Goal: Task Accomplishment & Management: Use online tool/utility

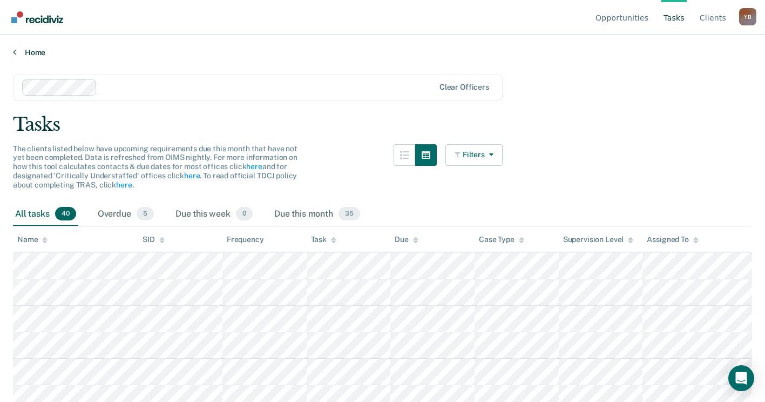
click at [29, 51] on link "Home" at bounding box center [382, 53] width 739 height 10
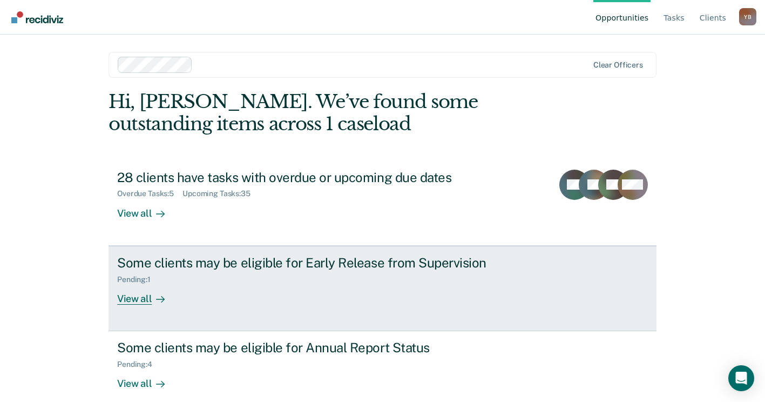
scroll to position [14, 0]
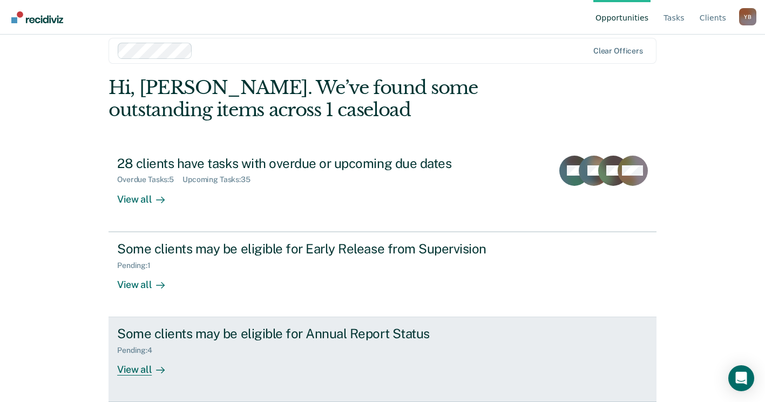
click at [131, 370] on div "View all" at bounding box center [147, 365] width 60 height 21
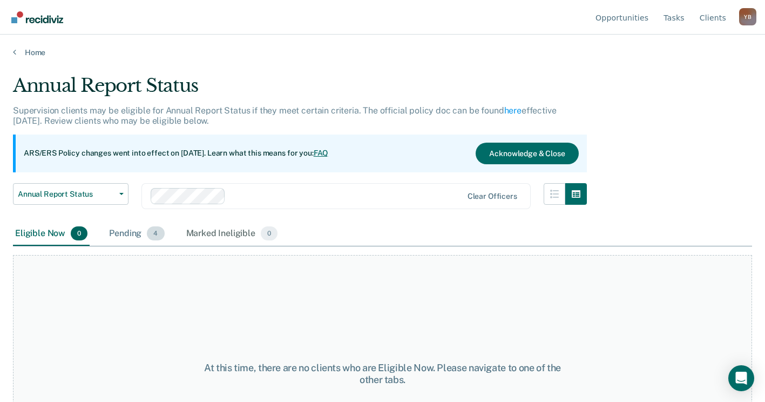
click at [133, 227] on div "Pending 4" at bounding box center [136, 234] width 59 height 24
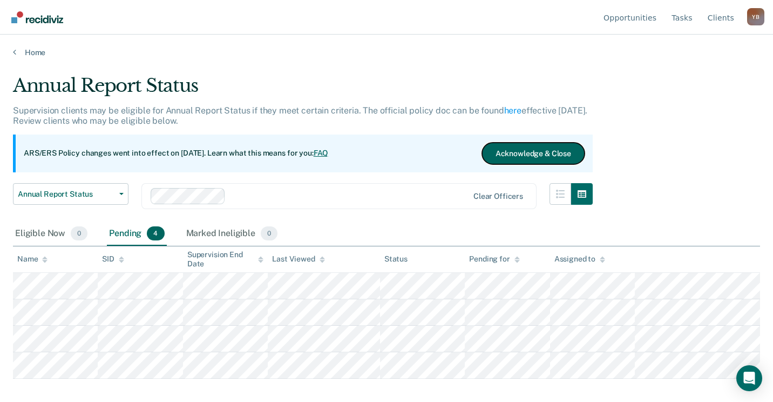
click at [542, 145] on button "Acknowledge & Close" at bounding box center [533, 154] width 103 height 22
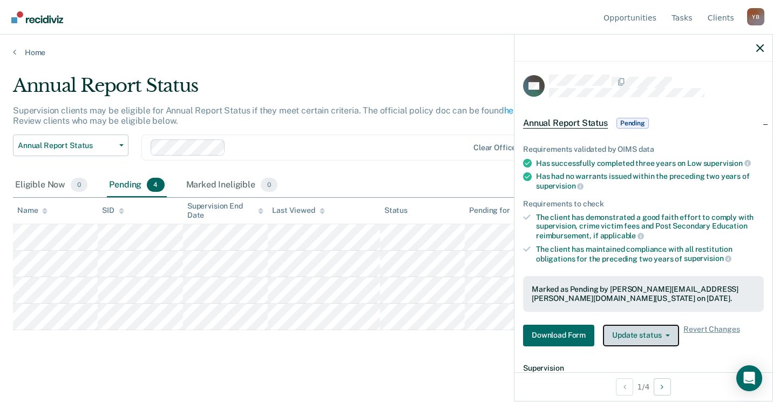
click at [660, 334] on button "Update status" at bounding box center [641, 335] width 76 height 22
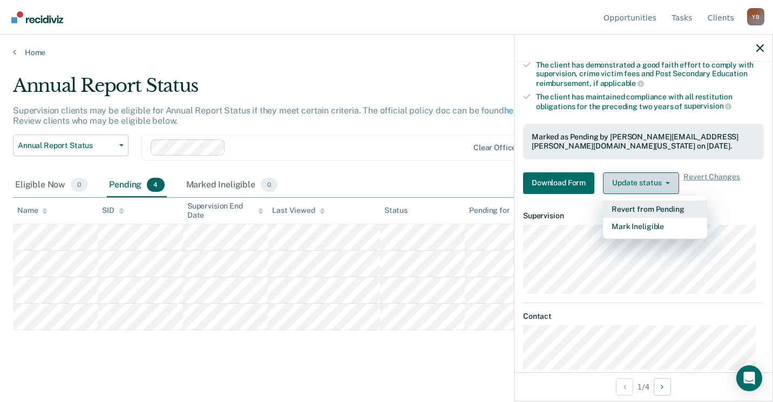
scroll to position [171, 0]
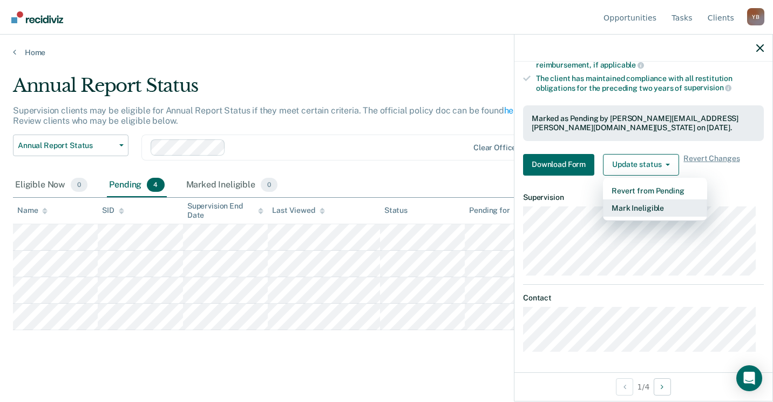
click at [640, 207] on button "Mark Ineligible" at bounding box center [655, 207] width 104 height 17
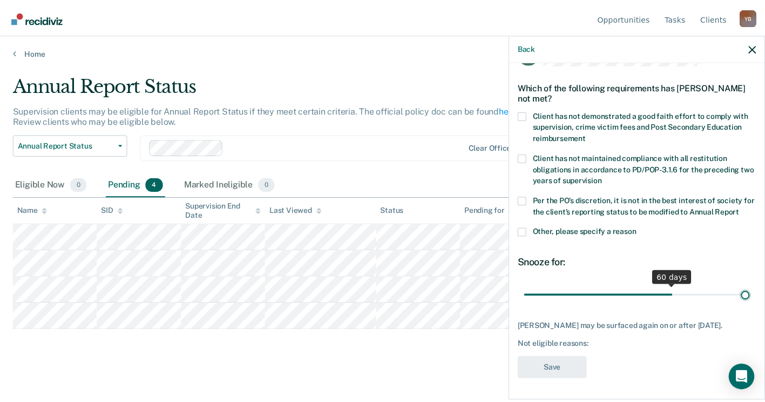
scroll to position [43, 0]
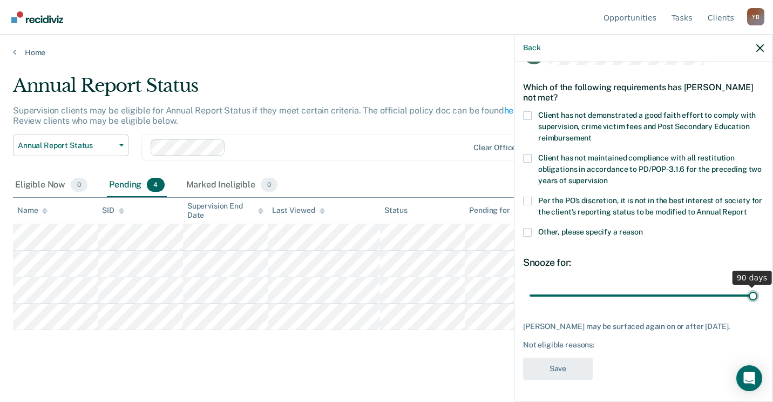
drag, startPoint x: 598, startPoint y: 285, endPoint x: 792, endPoint y: 285, distance: 193.8
click at [758, 286] on input "range" at bounding box center [644, 295] width 228 height 19
click at [524, 197] on span at bounding box center [527, 201] width 9 height 9
click at [747, 208] on input "Per the PO’s discretion, it is not in the best interest of society for the clie…" at bounding box center [747, 208] width 0 height 0
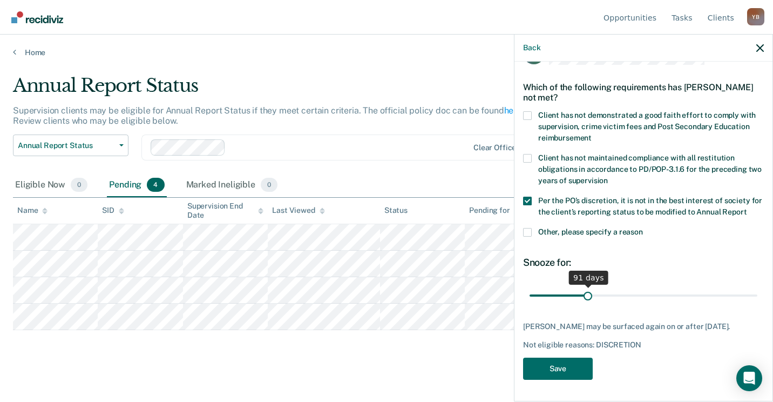
type input "90"
click at [586, 293] on input "range" at bounding box center [644, 295] width 228 height 19
click at [552, 371] on button "Save" at bounding box center [558, 368] width 70 height 22
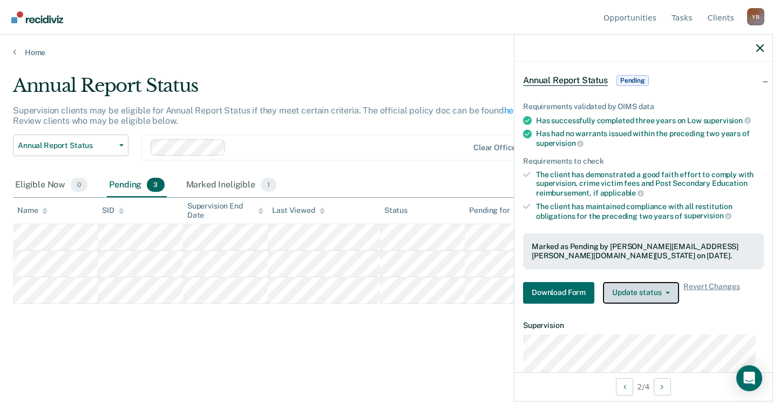
click at [659, 293] on button "Update status" at bounding box center [641, 293] width 76 height 22
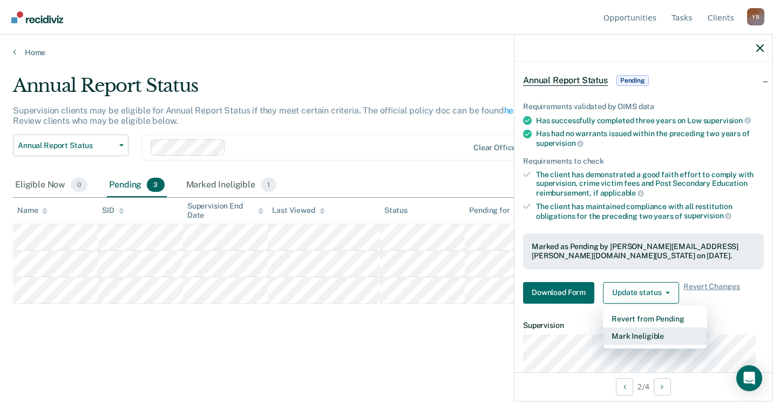
click at [654, 333] on button "Mark Ineligible" at bounding box center [655, 335] width 104 height 17
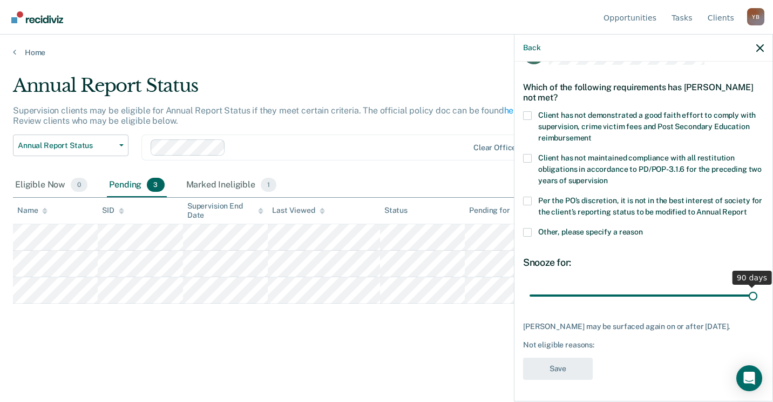
drag, startPoint x: 603, startPoint y: 294, endPoint x: 790, endPoint y: 296, distance: 186.8
type input "90"
click at [758, 296] on input "range" at bounding box center [644, 295] width 228 height 19
click at [526, 197] on span at bounding box center [527, 201] width 9 height 9
click at [747, 208] on input "Per the PO’s discretion, it is not in the best interest of society for the clie…" at bounding box center [747, 208] width 0 height 0
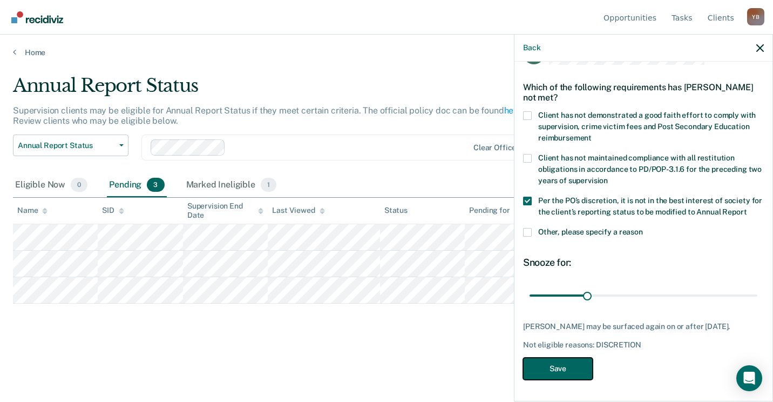
click at [562, 372] on button "Save" at bounding box center [558, 368] width 70 height 22
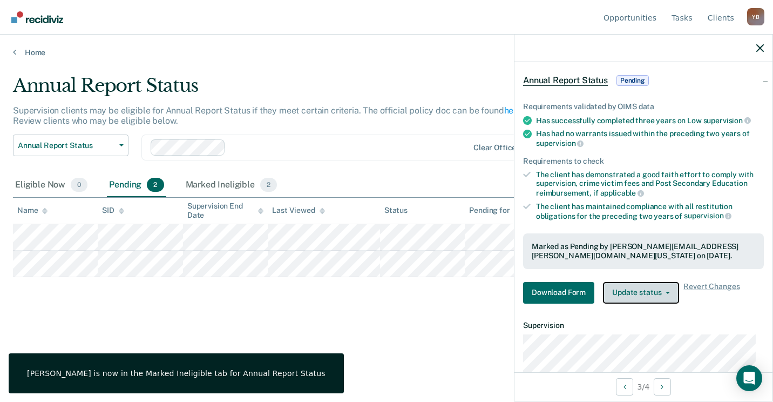
click at [650, 288] on button "Update status" at bounding box center [641, 293] width 76 height 22
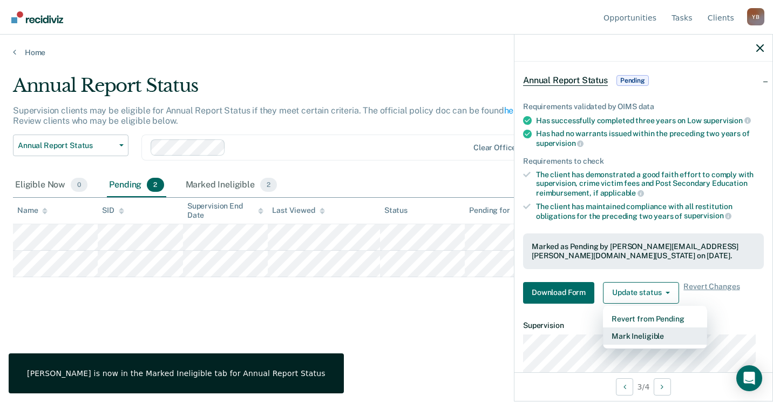
click at [654, 334] on button "Mark Ineligible" at bounding box center [655, 335] width 104 height 17
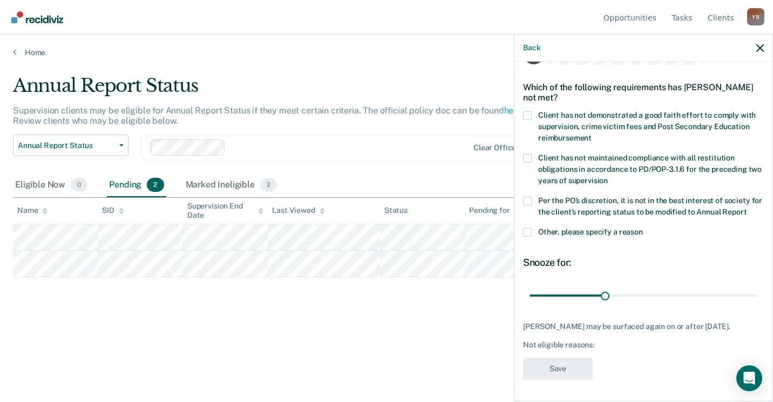
click at [532, 197] on label "Per the PO’s discretion, it is not in the best interest of society for the clie…" at bounding box center [643, 208] width 241 height 23
click at [747, 208] on input "Per the PO’s discretion, it is not in the best interest of society for the clie…" at bounding box center [747, 208] width 0 height 0
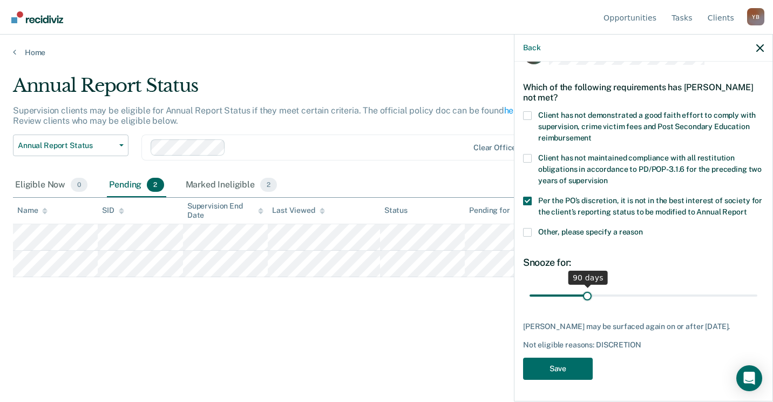
drag, startPoint x: 549, startPoint y: 294, endPoint x: 586, endPoint y: 294, distance: 37.3
type input "90"
click at [586, 294] on input "range" at bounding box center [644, 295] width 228 height 19
click at [550, 370] on button "Save" at bounding box center [558, 368] width 70 height 22
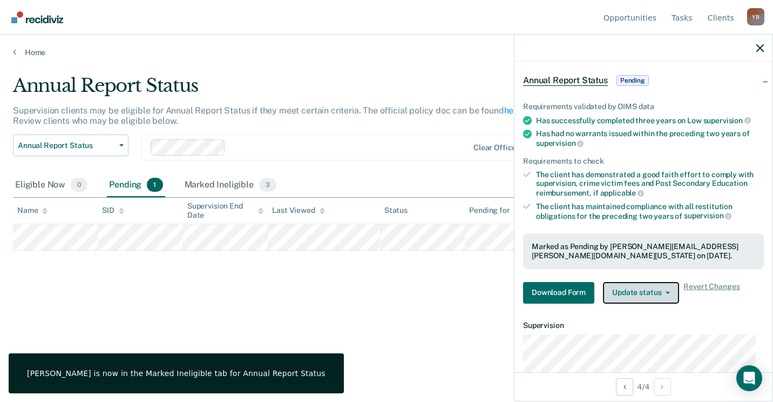
click at [647, 289] on button "Update status" at bounding box center [641, 293] width 76 height 22
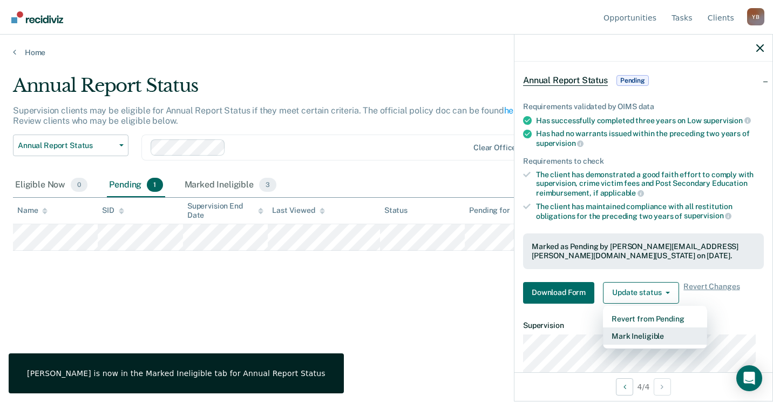
click at [651, 338] on button "Mark Ineligible" at bounding box center [655, 335] width 104 height 17
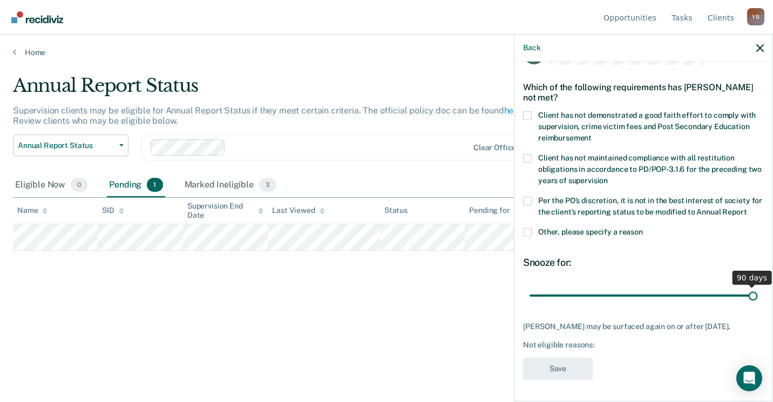
drag, startPoint x: 603, startPoint y: 294, endPoint x: 575, endPoint y: 234, distance: 66.0
type input "90"
click at [758, 293] on input "range" at bounding box center [644, 295] width 228 height 19
click at [531, 197] on span at bounding box center [527, 201] width 9 height 9
click at [747, 208] on input "Per the PO’s discretion, it is not in the best interest of society for the clie…" at bounding box center [747, 208] width 0 height 0
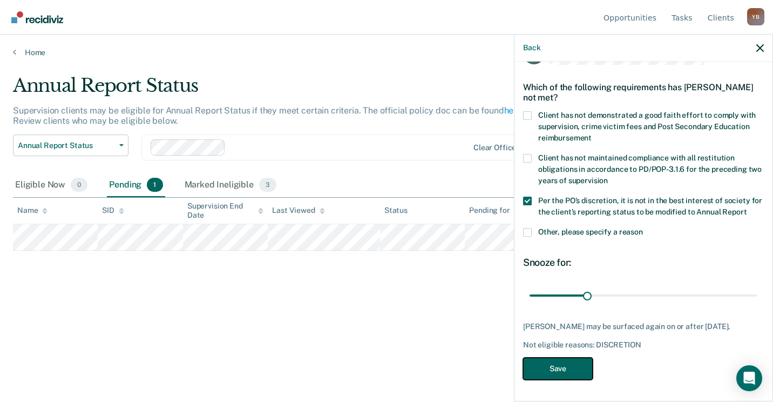
click at [564, 368] on button "Save" at bounding box center [558, 368] width 70 height 22
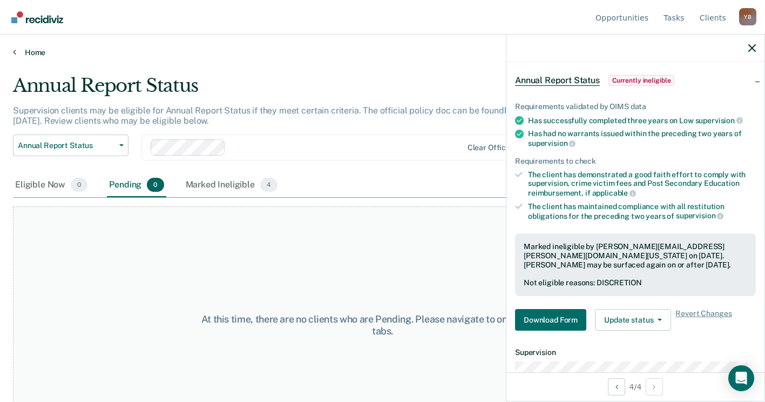
click at [30, 51] on link "Home" at bounding box center [382, 53] width 739 height 10
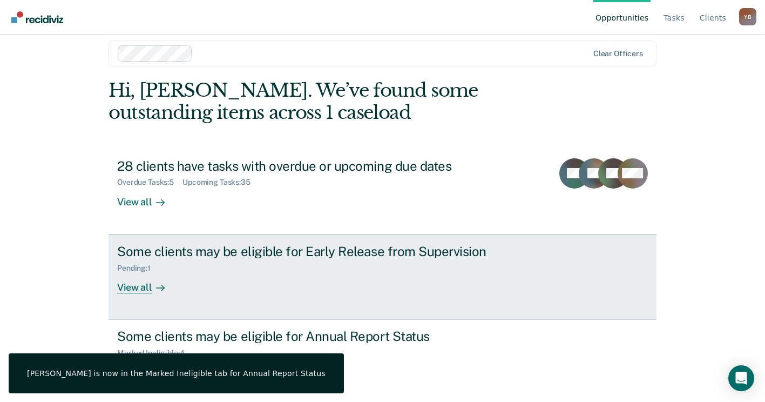
scroll to position [14, 0]
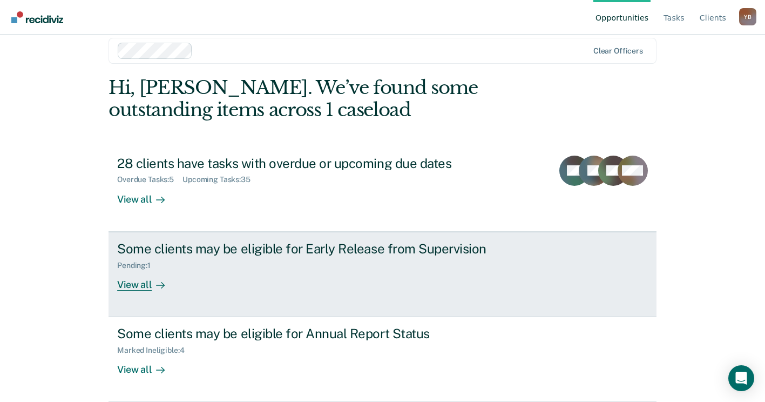
click at [142, 285] on div "View all" at bounding box center [147, 279] width 60 height 21
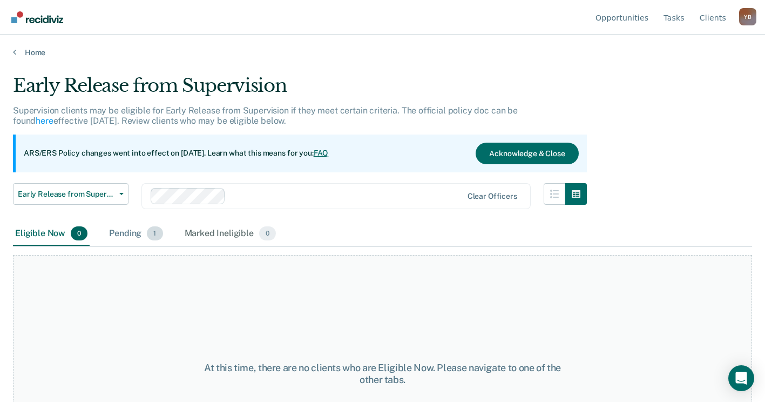
click at [123, 230] on div "Pending 1" at bounding box center [136, 234] width 58 height 24
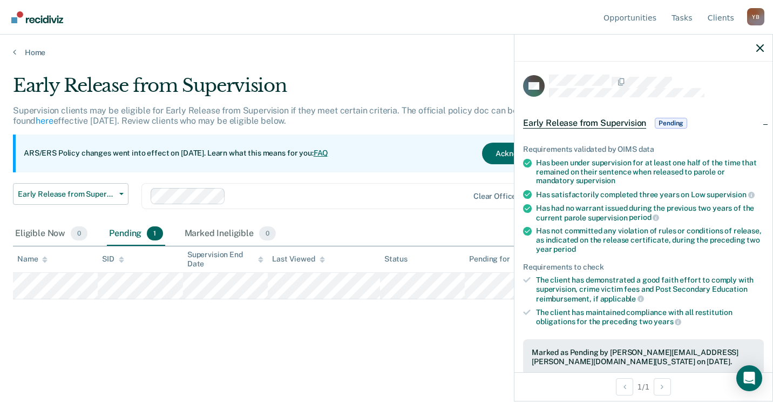
scroll to position [234, 0]
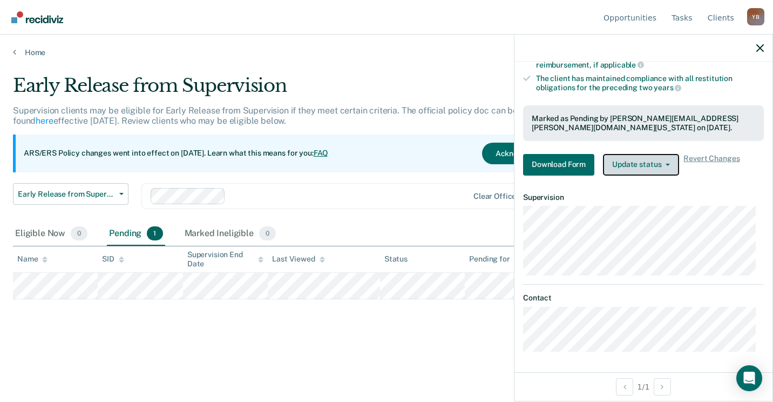
click at [643, 158] on button "Update status" at bounding box center [641, 165] width 76 height 22
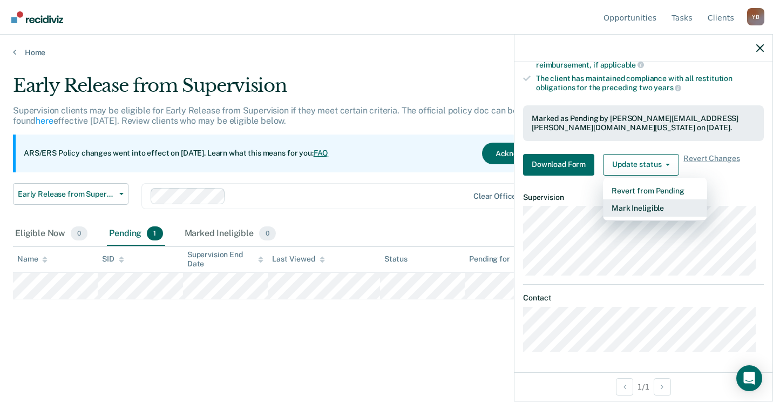
click at [650, 205] on button "Mark Ineligible" at bounding box center [655, 207] width 104 height 17
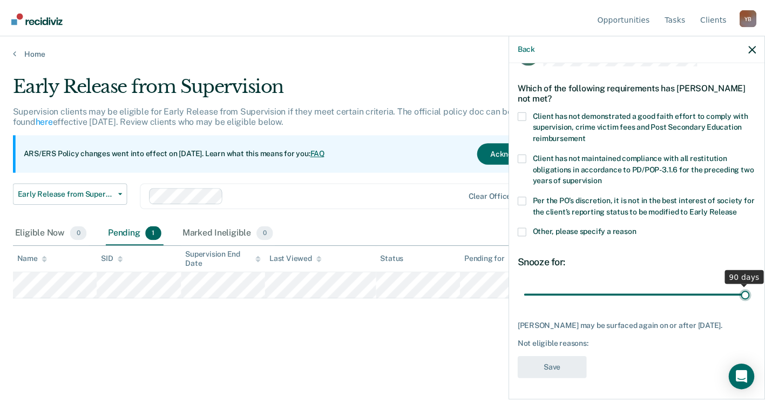
scroll to position [31, 0]
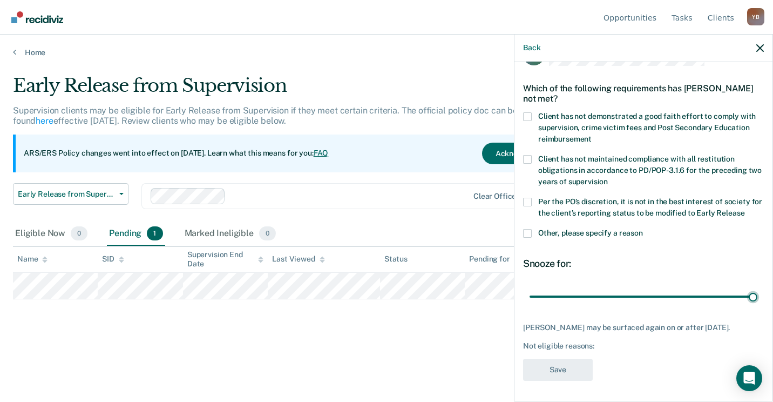
drag, startPoint x: 601, startPoint y: 286, endPoint x: 539, endPoint y: 202, distance: 103.9
type input "90"
click at [758, 287] on input "range" at bounding box center [644, 296] width 228 height 19
click at [528, 199] on span at bounding box center [527, 202] width 9 height 9
click at [745, 209] on input "Per the PO’s discretion, it is not in the best interest of society for the clie…" at bounding box center [745, 209] width 0 height 0
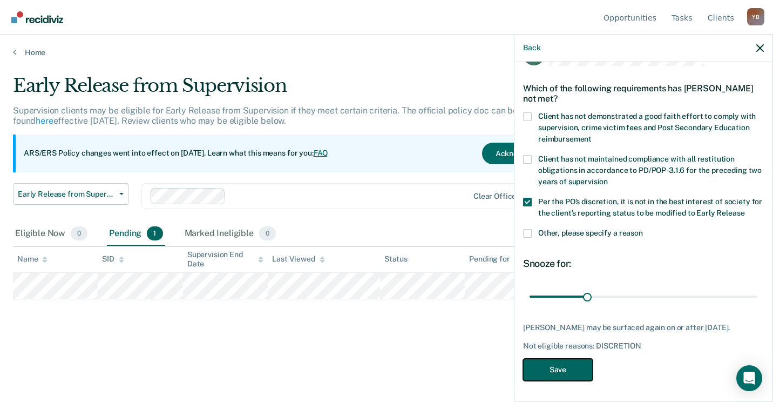
click at [567, 361] on button "Save" at bounding box center [558, 370] width 70 height 22
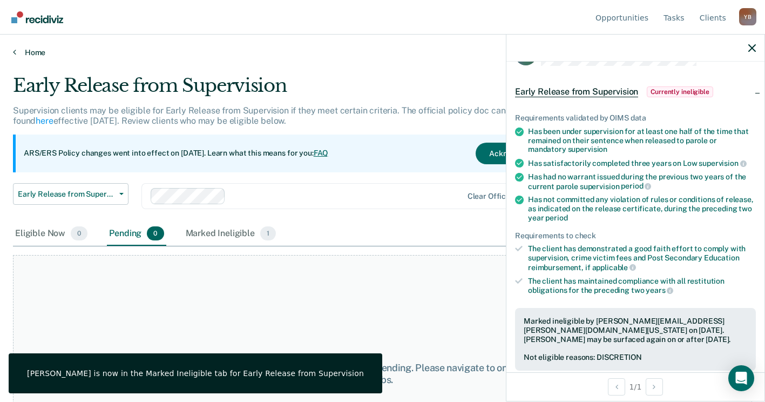
click at [30, 51] on link "Home" at bounding box center [382, 53] width 739 height 10
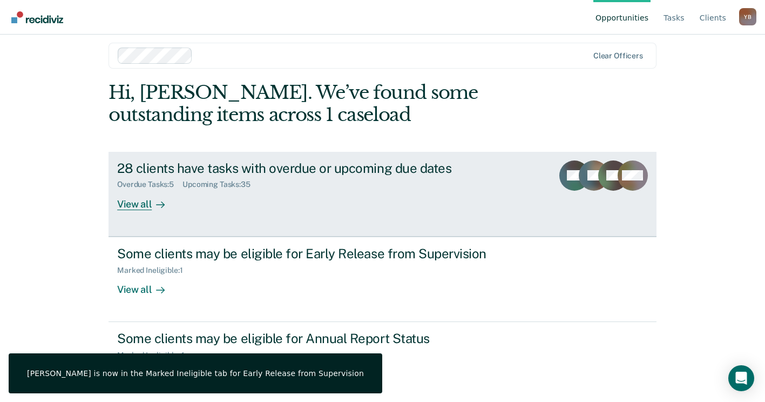
scroll to position [14, 0]
